Goal: Transaction & Acquisition: Purchase product/service

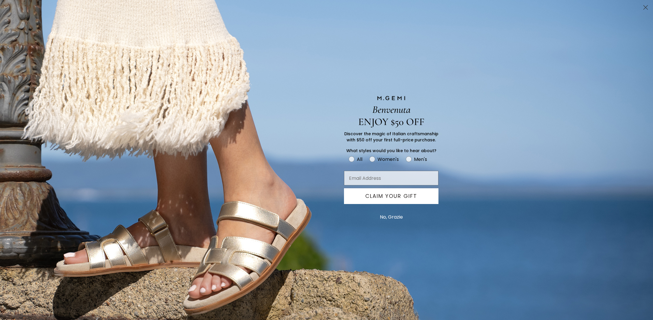
scroll to position [29, 0]
drag, startPoint x: 646, startPoint y: 6, endPoint x: 625, endPoint y: 46, distance: 45.5
click at [646, 6] on icon "Close dialog" at bounding box center [645, 7] width 10 height 10
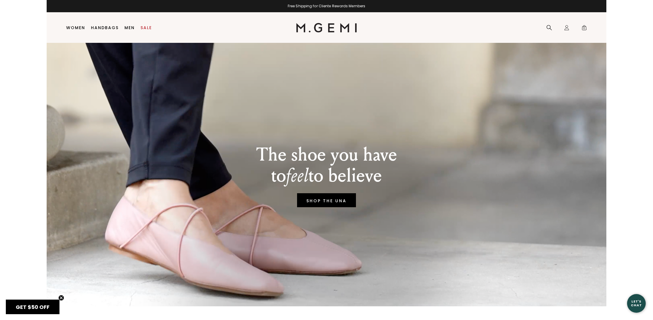
scroll to position [0, 0]
drag, startPoint x: 582, startPoint y: 27, endPoint x: 587, endPoint y: 34, distance: 8.0
click at [582, 27] on span "0" at bounding box center [584, 29] width 6 height 6
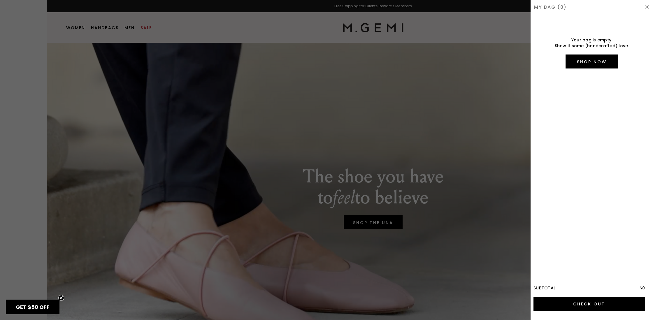
drag, startPoint x: 647, startPoint y: 6, endPoint x: 645, endPoint y: 10, distance: 4.6
click at [647, 6] on img at bounding box center [646, 7] width 5 height 5
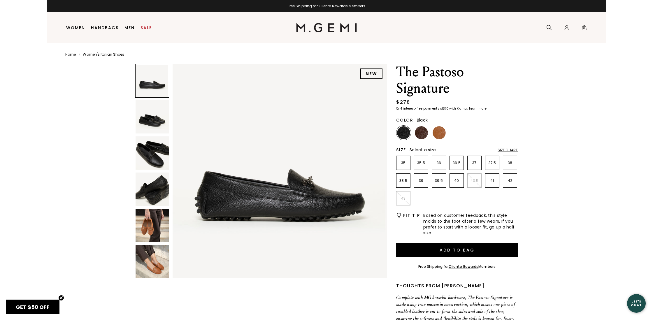
click at [157, 156] on img at bounding box center [151, 152] width 33 height 33
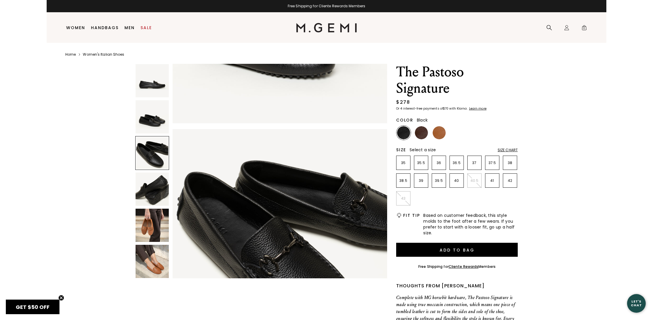
scroll to position [440, 0]
